Goal: Task Accomplishment & Management: Complete application form

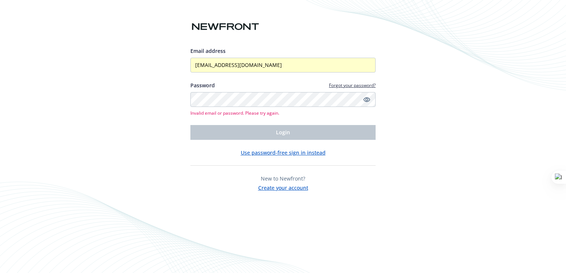
click at [346, 84] on link "Forgot your password?" at bounding box center [352, 85] width 47 height 6
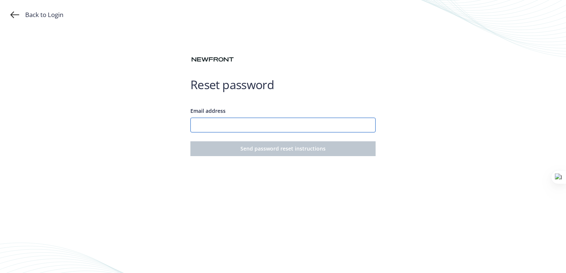
click at [238, 127] on input "Email address" at bounding box center [282, 125] width 185 height 15
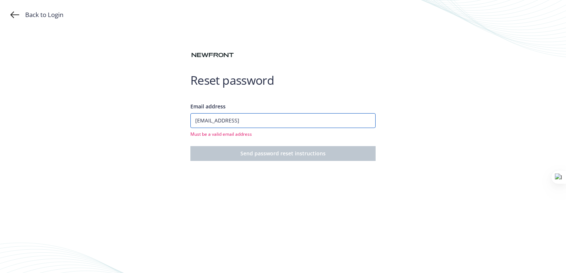
type input "[EMAIL_ADDRESS]"
click at [190, 146] on button "Send password reset instructions" at bounding box center [282, 153] width 185 height 15
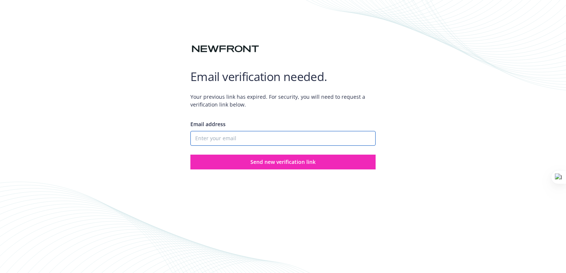
click at [237, 138] on input "Email address" at bounding box center [282, 138] width 185 height 15
type input "[EMAIL_ADDRESS]"
click at [190, 155] on button "Send new verification link" at bounding box center [282, 162] width 185 height 15
